Goal: Navigation & Orientation: Find specific page/section

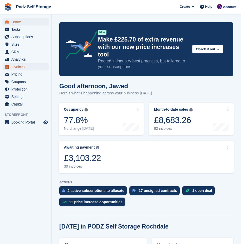
click at [17, 66] on span "Invoices" at bounding box center [26, 66] width 31 height 7
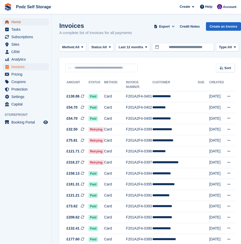
click at [22, 24] on span "Home" at bounding box center [26, 21] width 31 height 7
